Goal: Transaction & Acquisition: Book appointment/travel/reservation

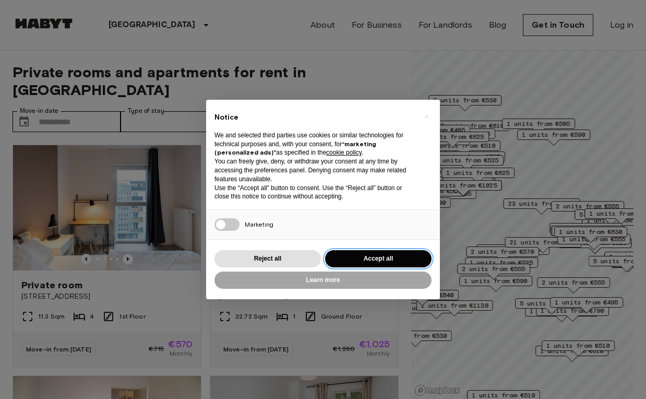
click at [391, 258] on button "Accept all" at bounding box center [378, 258] width 107 height 17
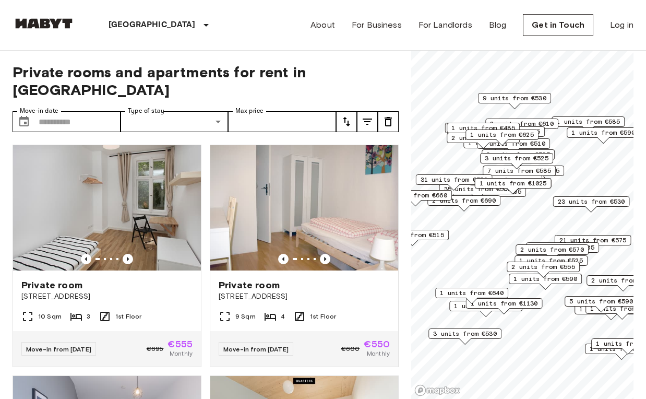
click at [493, 202] on span "2 units from €690" at bounding box center [464, 200] width 64 height 9
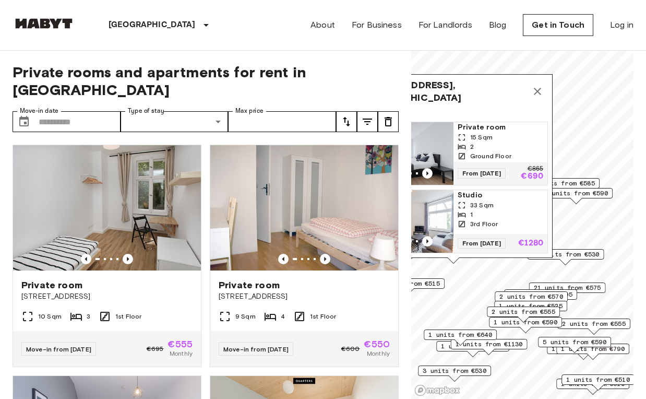
click at [570, 252] on span "23 units from €530" at bounding box center [566, 254] width 67 height 9
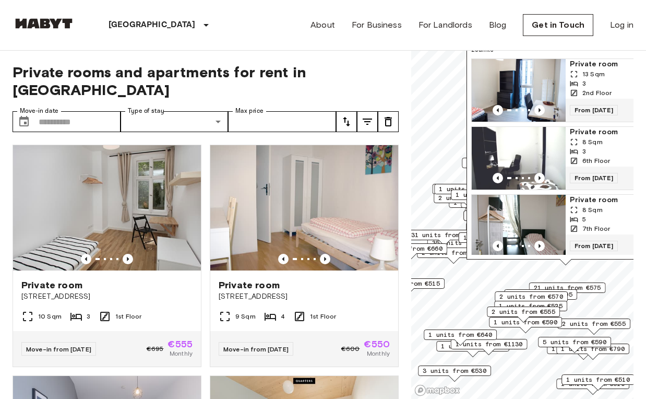
click at [435, 245] on span "1 units from €660" at bounding box center [411, 248] width 64 height 9
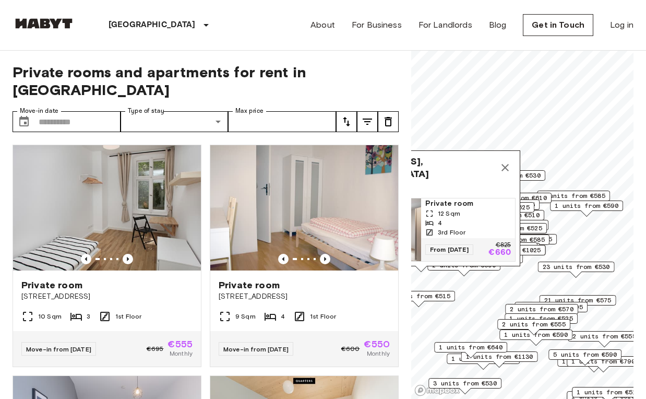
click at [478, 273] on div "2 units from €690" at bounding box center [464, 268] width 73 height 16
click at [534, 249] on span "1 units from €1025" at bounding box center [507, 249] width 67 height 9
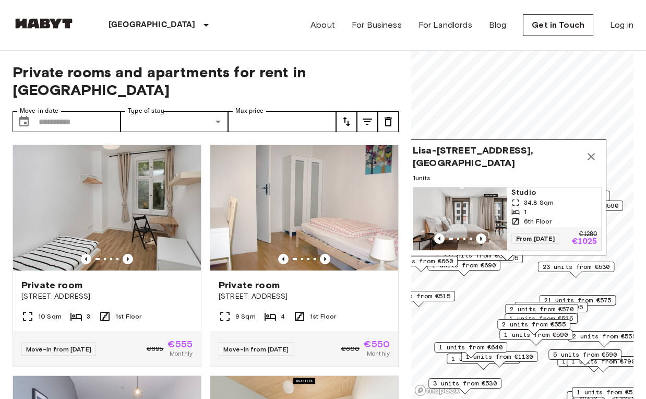
click at [451, 206] on img "Map marker" at bounding box center [461, 218] width 94 height 63
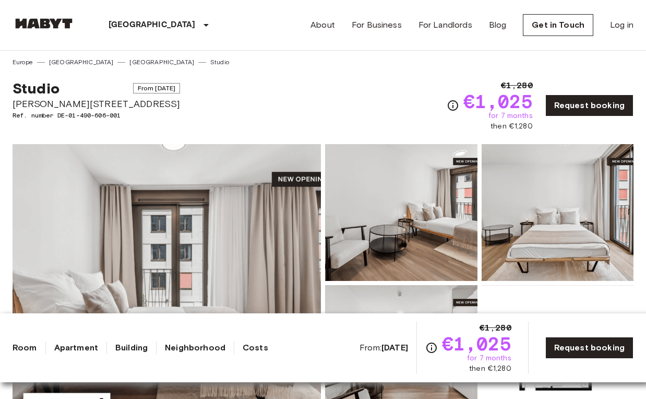
scroll to position [1, 0]
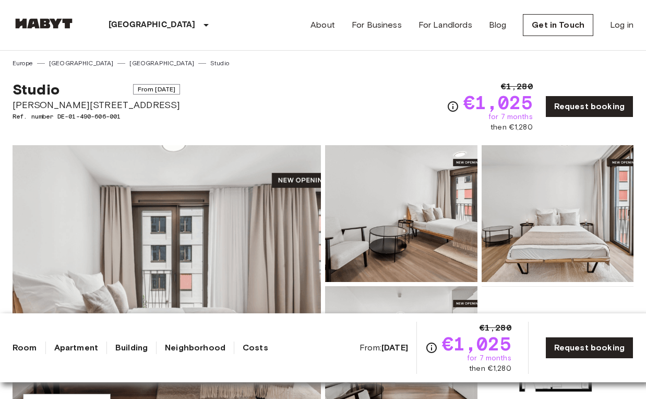
click at [383, 213] on img at bounding box center [401, 213] width 152 height 137
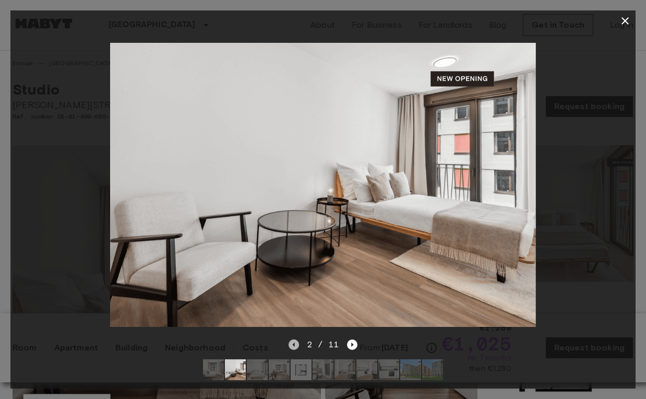
click at [291, 344] on icon "Previous image" at bounding box center [294, 344] width 10 height 10
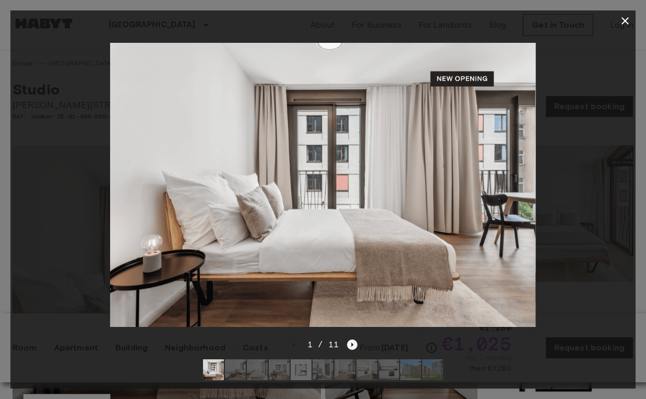
click at [349, 342] on icon "Next image" at bounding box center [352, 344] width 10 height 10
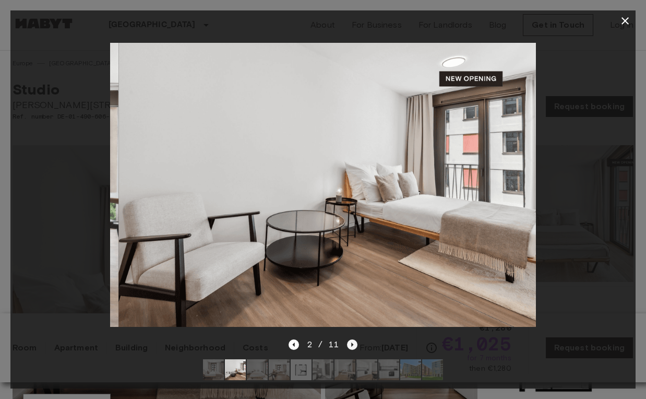
click at [349, 342] on icon "Next image" at bounding box center [352, 344] width 10 height 10
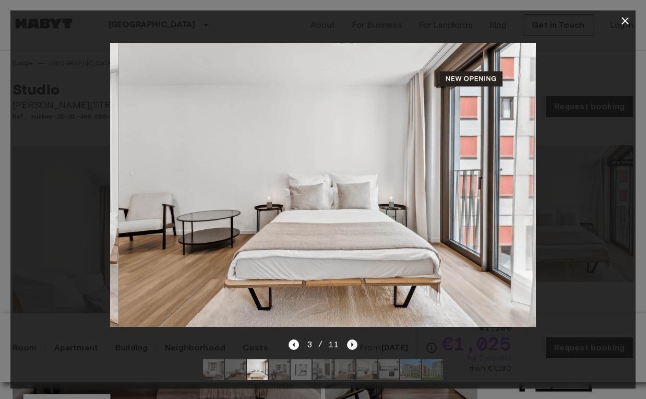
click at [349, 342] on icon "Next image" at bounding box center [352, 344] width 10 height 10
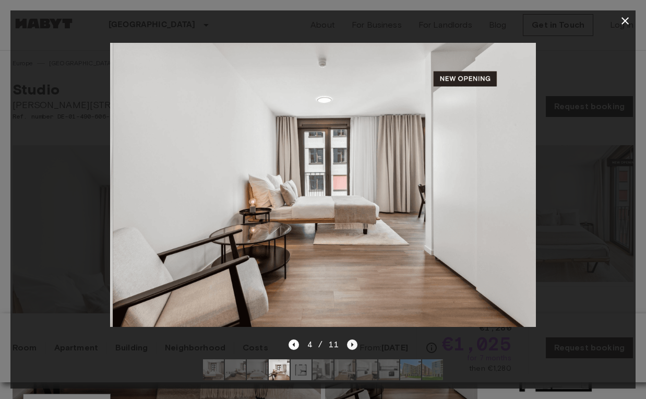
click at [349, 342] on icon "Next image" at bounding box center [352, 344] width 10 height 10
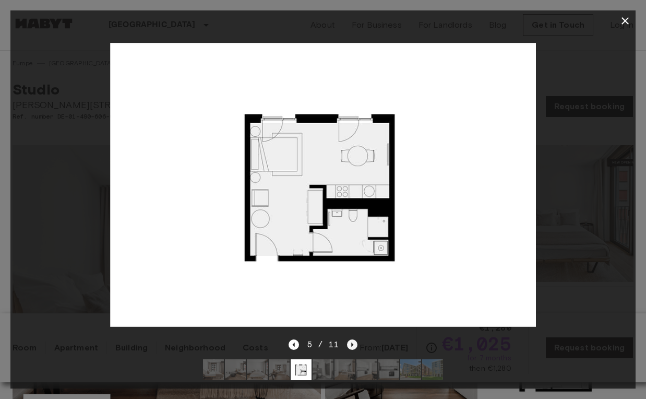
click at [352, 342] on icon "Next image" at bounding box center [352, 344] width 10 height 10
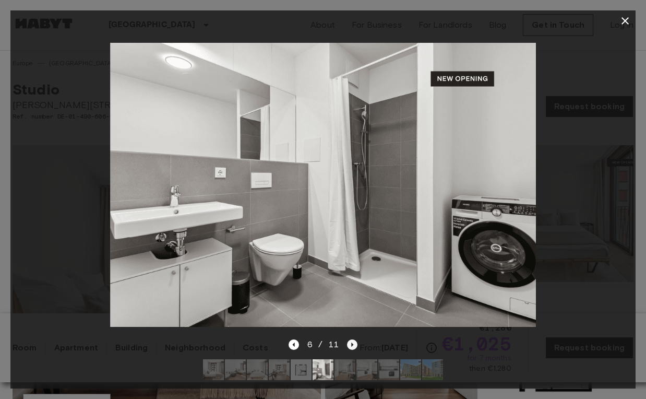
click at [352, 342] on icon "Next image" at bounding box center [352, 344] width 10 height 10
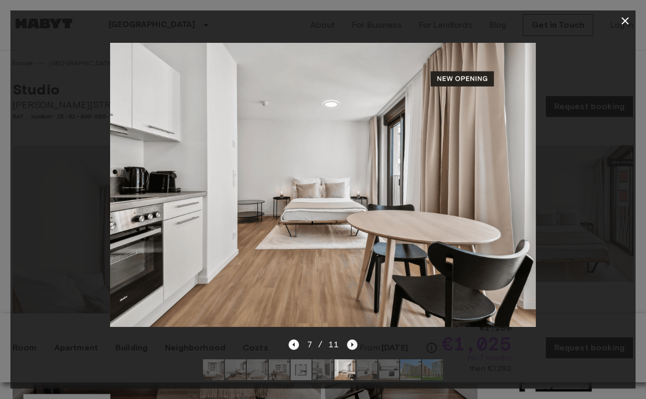
click at [352, 342] on icon "Next image" at bounding box center [352, 344] width 10 height 10
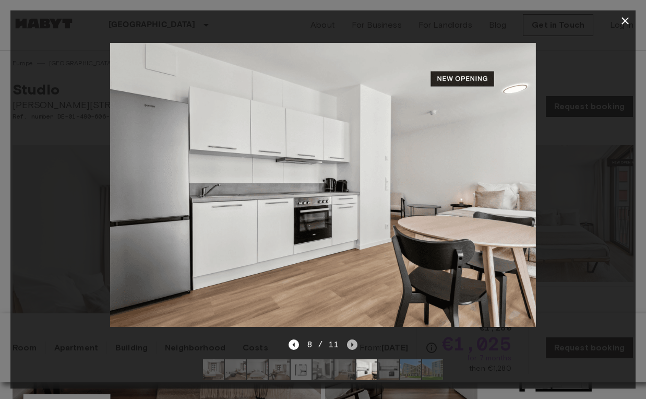
click at [352, 342] on icon "Next image" at bounding box center [352, 344] width 10 height 10
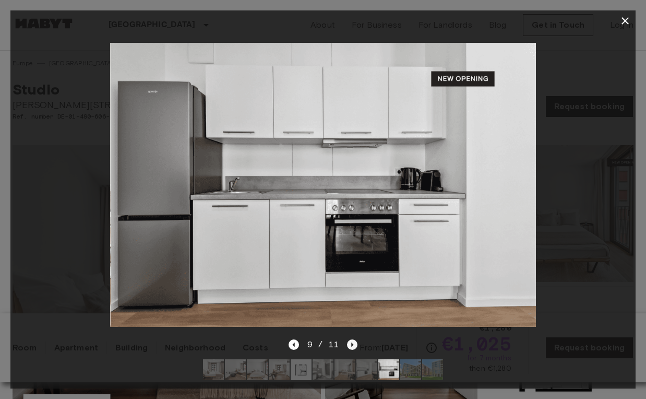
click at [352, 342] on icon "Next image" at bounding box center [352, 344] width 10 height 10
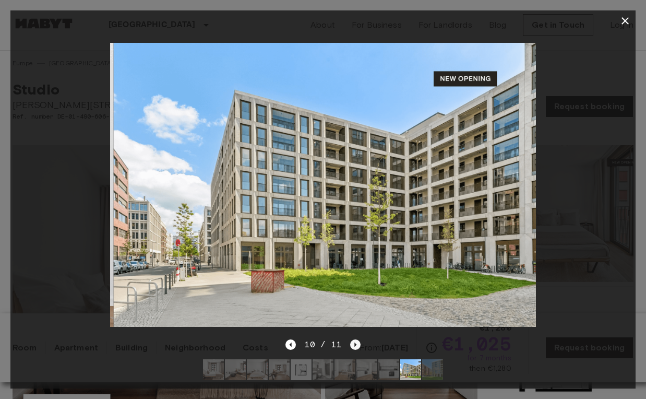
click at [352, 342] on icon "Next image" at bounding box center [355, 344] width 10 height 10
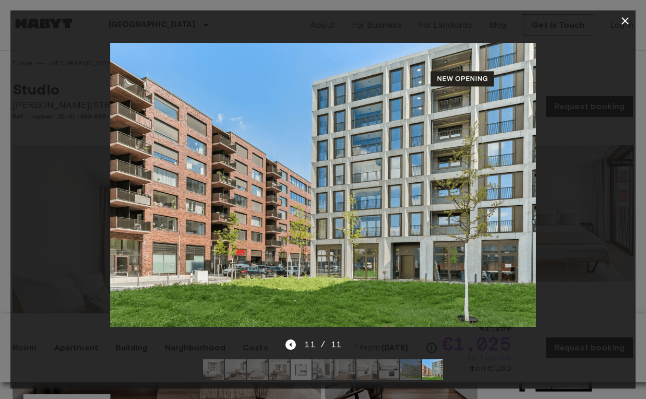
click at [622, 15] on icon "button" at bounding box center [625, 21] width 13 height 13
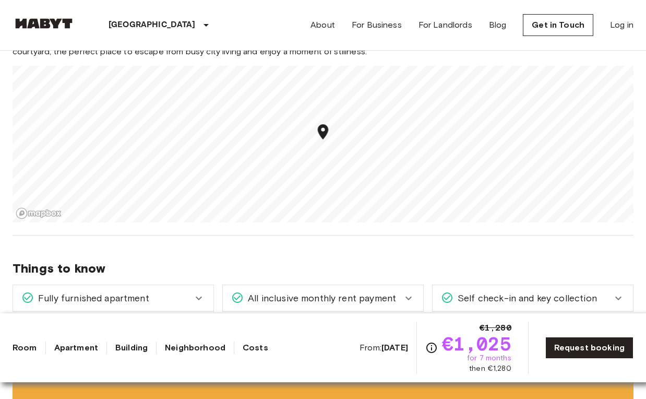
scroll to position [896, 0]
